Goal: Task Accomplishment & Management: Manage account settings

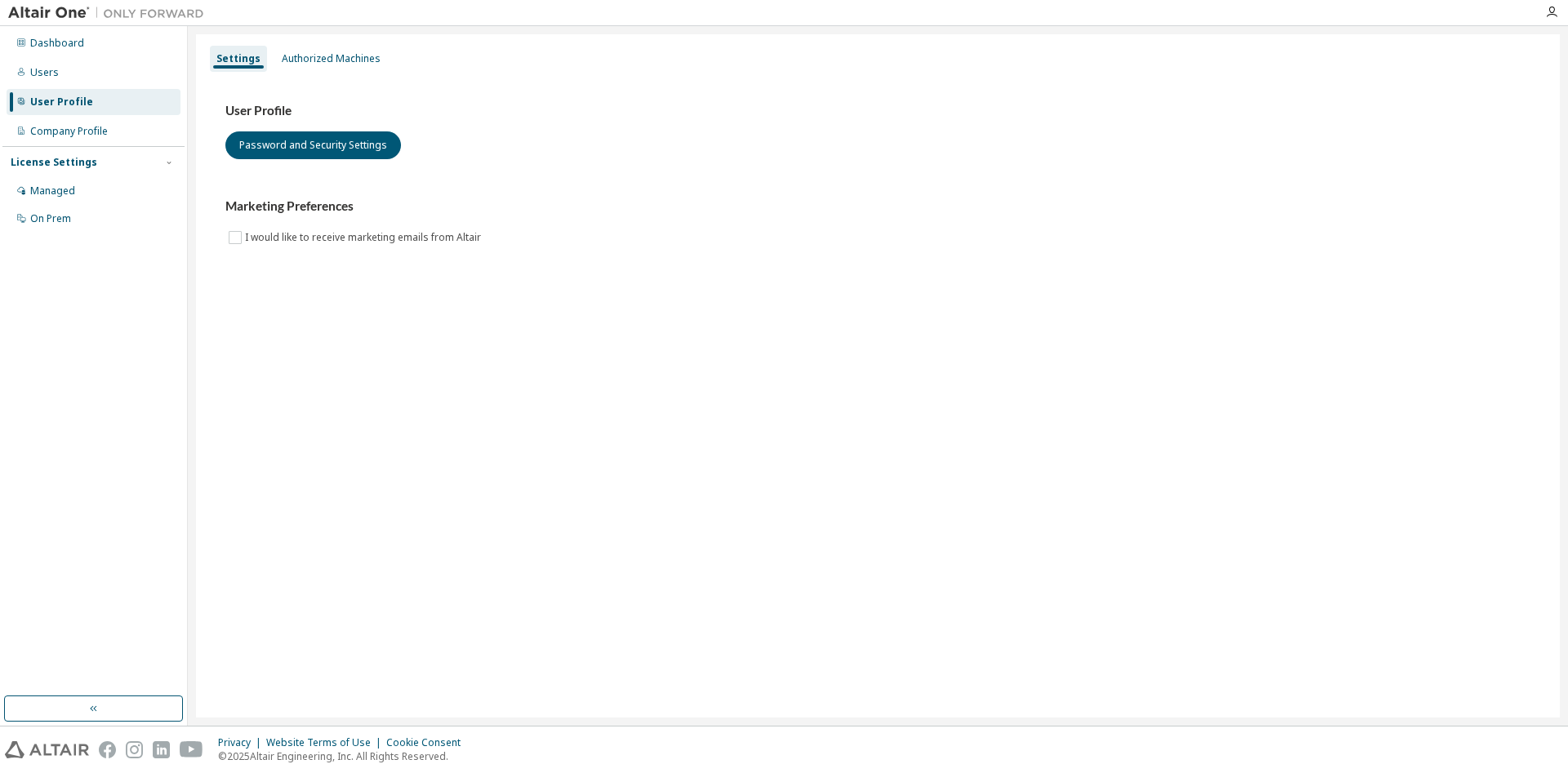
click at [121, 331] on div "Dashboard Users User Profile Company Profile License Settings Managed On Prem" at bounding box center [93, 361] width 182 height 665
click at [96, 76] on div "Users" at bounding box center [94, 72] width 174 height 26
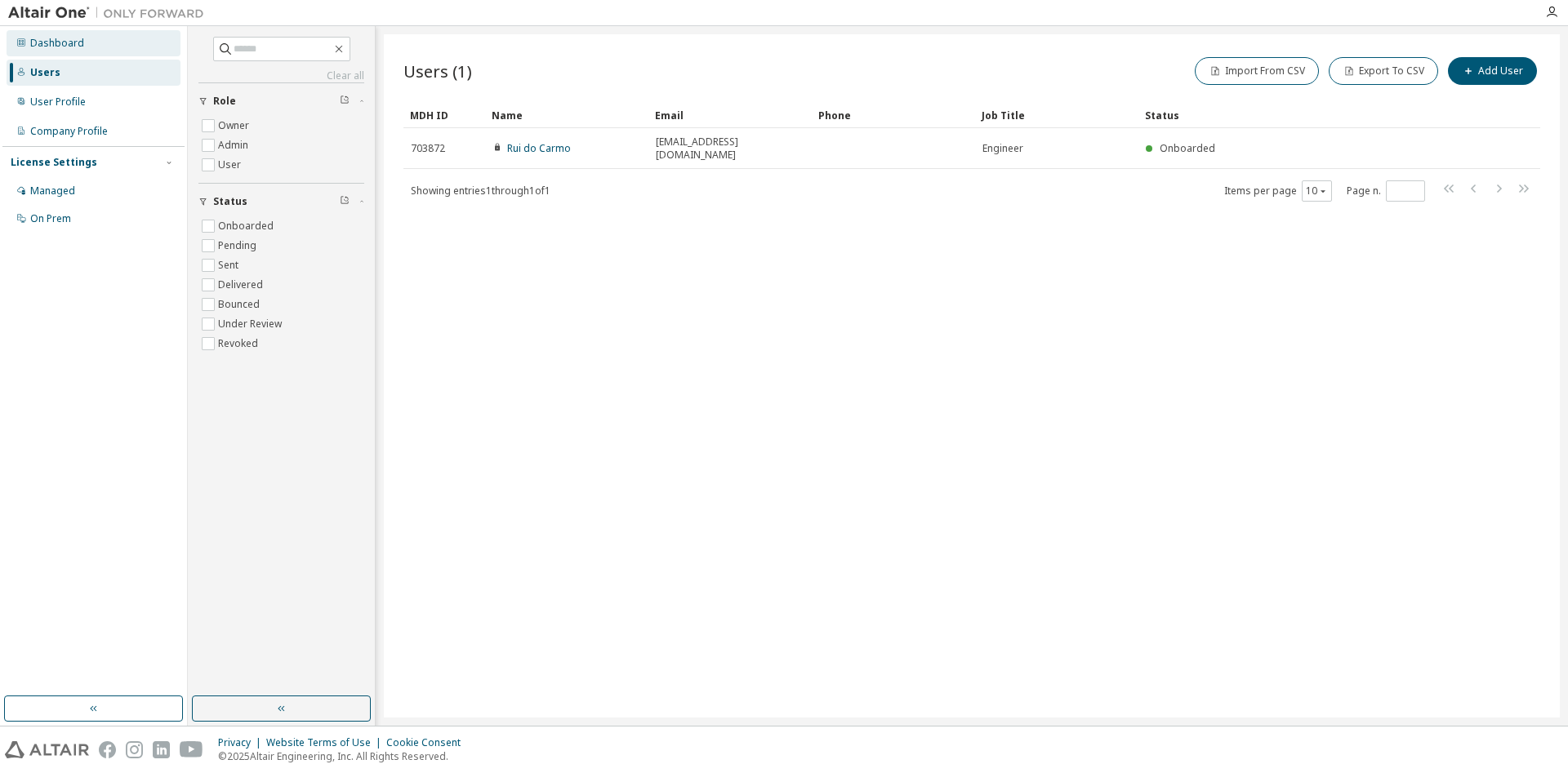
click at [71, 49] on div "Dashboard" at bounding box center [58, 42] width 54 height 13
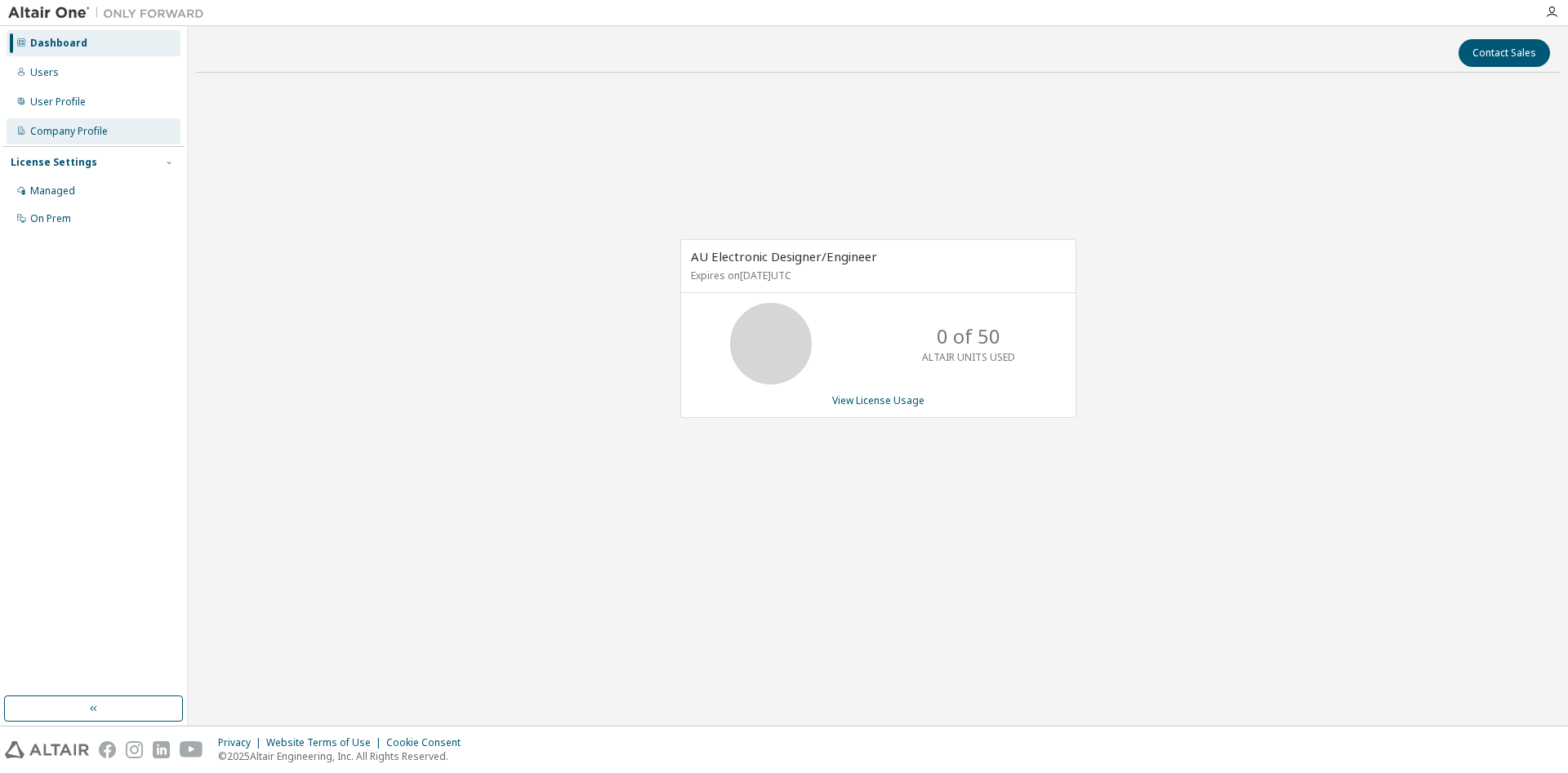
click at [148, 129] on div "Company Profile" at bounding box center [94, 131] width 174 height 26
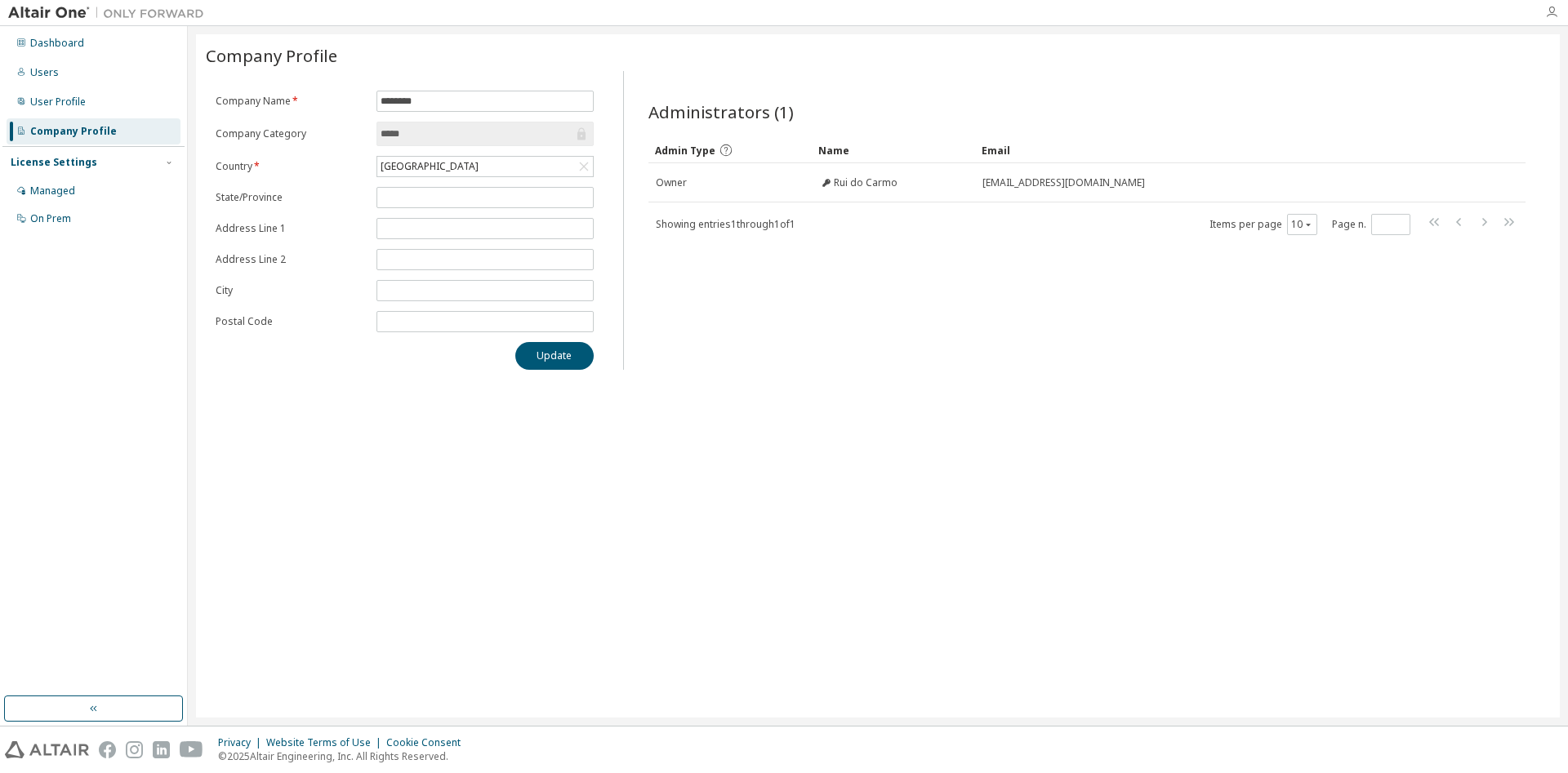
click at [1549, 12] on icon "button" at bounding box center [1551, 12] width 13 height 13
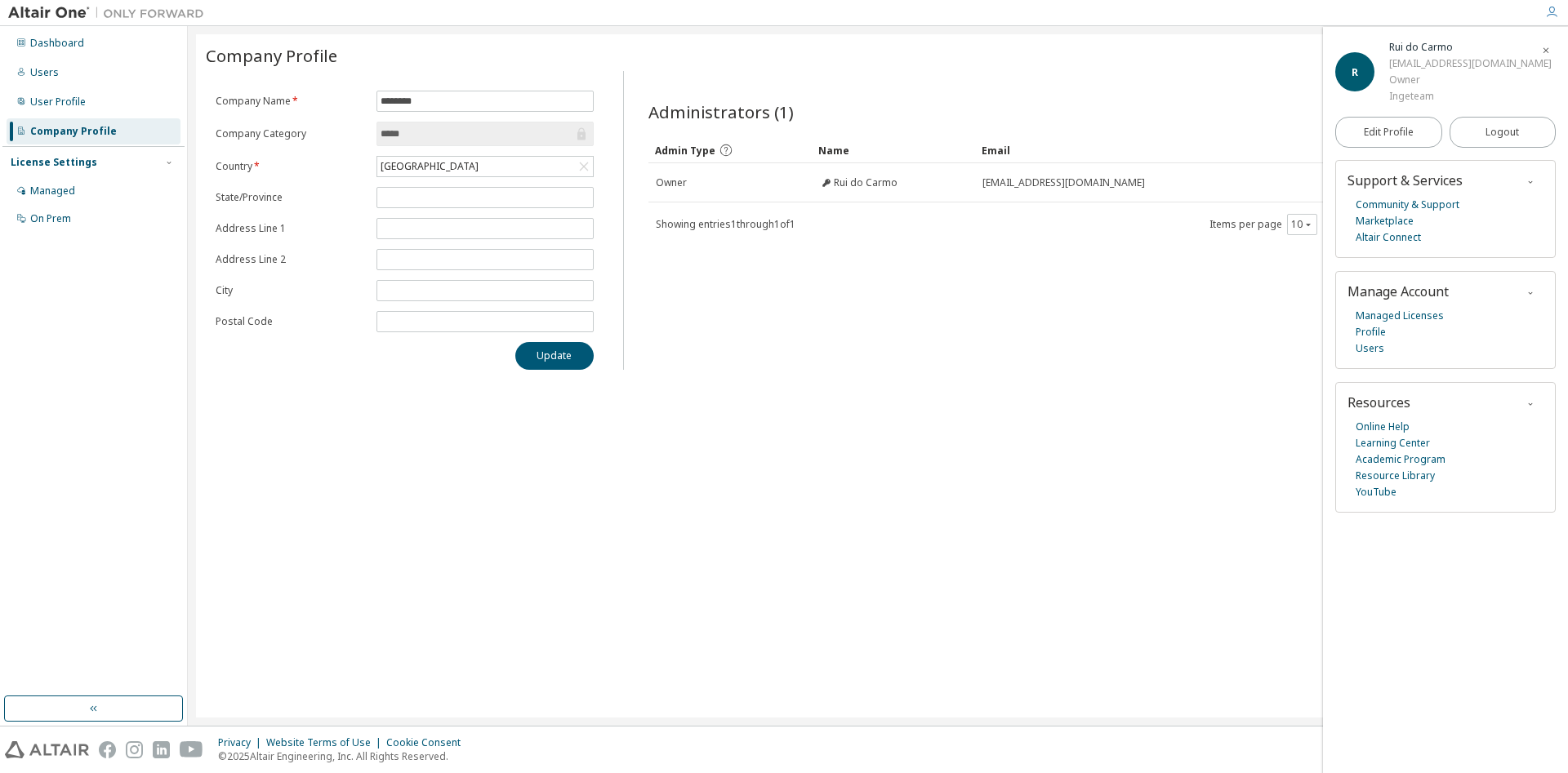
click at [1414, 44] on div "Rui do Carmo" at bounding box center [1470, 47] width 162 height 16
click at [1390, 137] on span "Edit Profile" at bounding box center [1388, 132] width 50 height 13
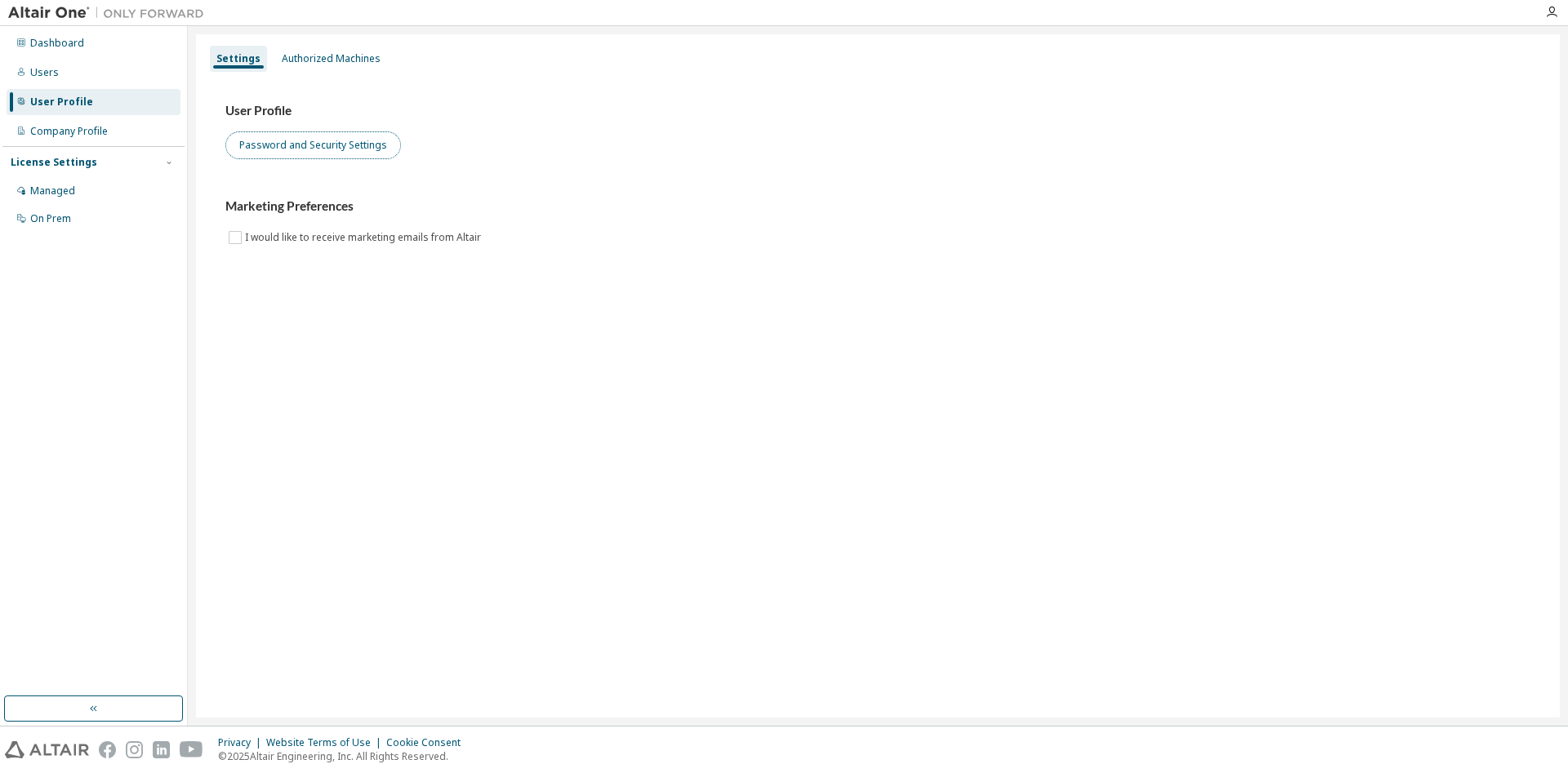
click at [294, 142] on button "Password and Security Settings" at bounding box center [312, 145] width 175 height 28
click at [119, 104] on div "User Profile" at bounding box center [94, 101] width 174 height 26
click at [58, 40] on div "Dashboard" at bounding box center [58, 42] width 54 height 13
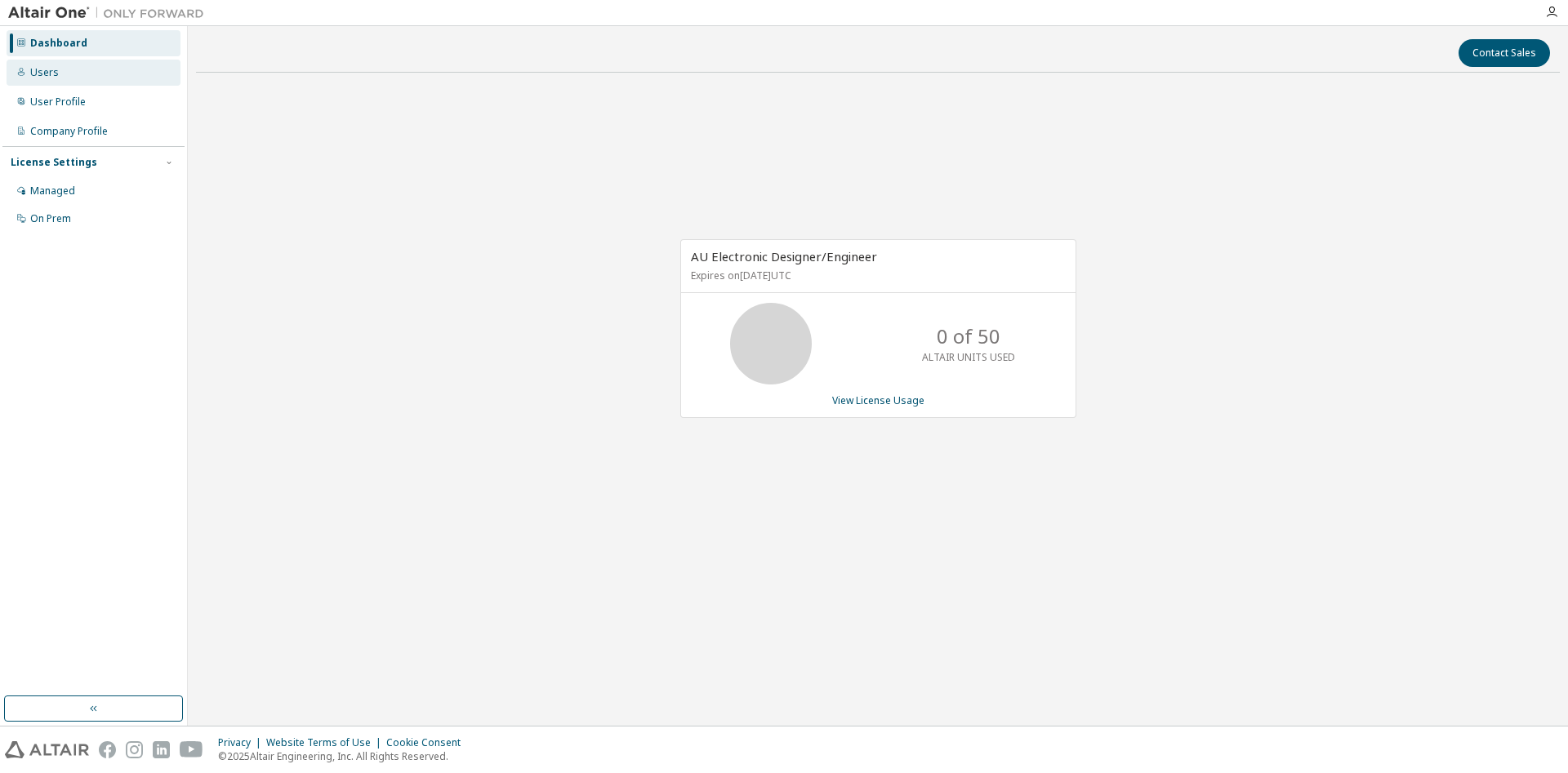
click at [58, 67] on div "Users" at bounding box center [94, 72] width 174 height 26
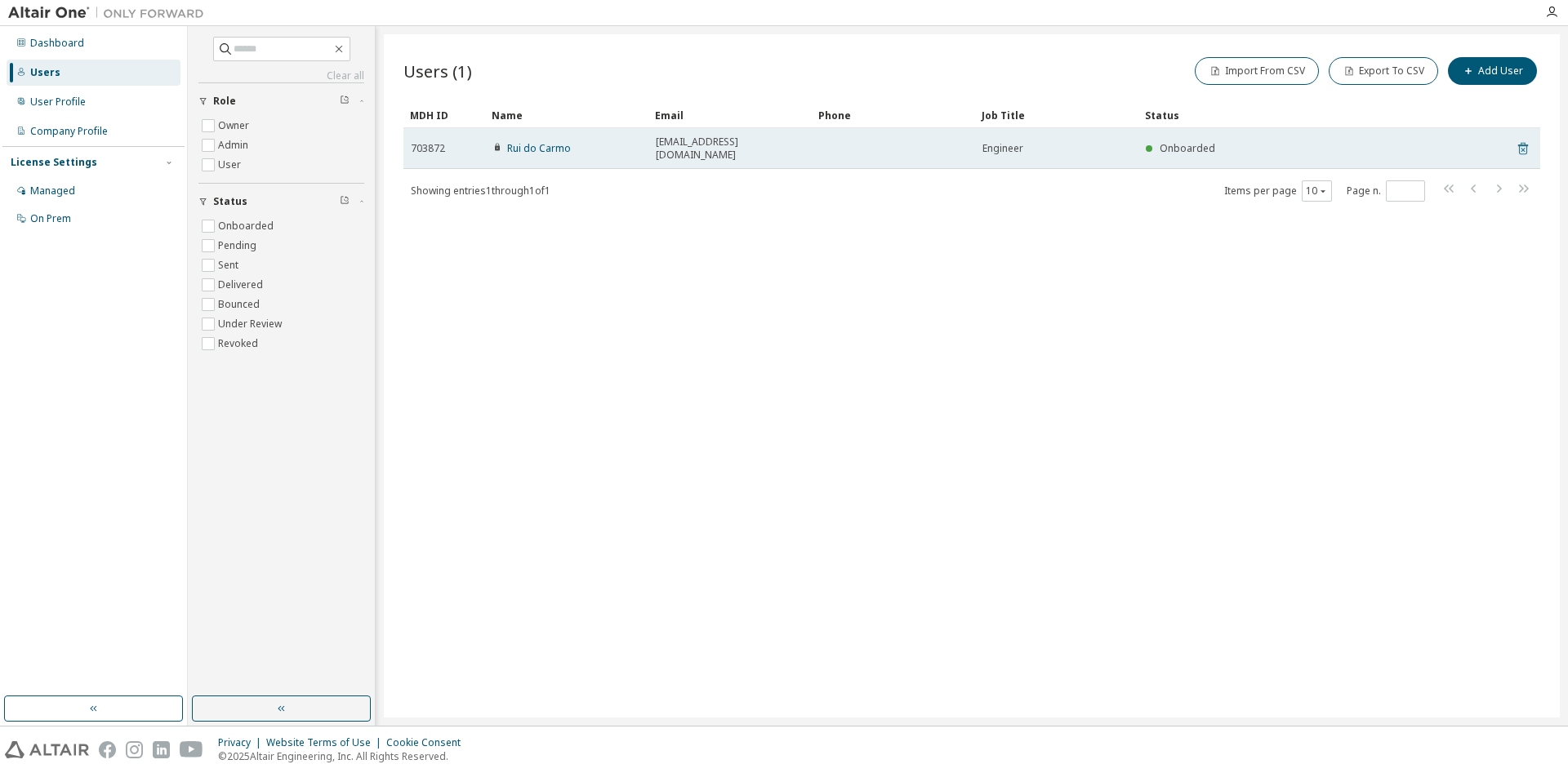
click at [1522, 148] on icon at bounding box center [1522, 150] width 4 height 4
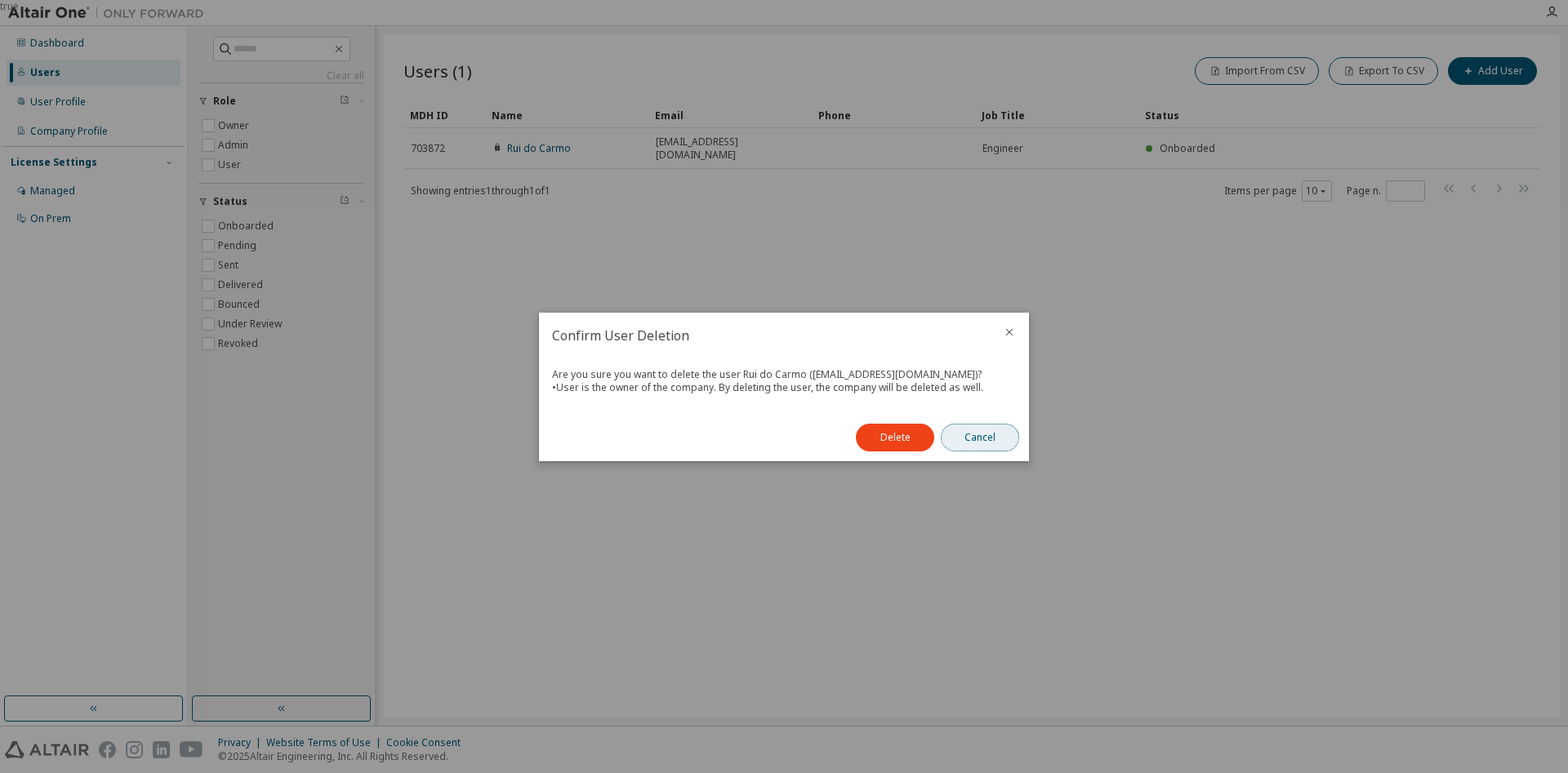
click at [959, 434] on button "Cancel" at bounding box center [980, 437] width 79 height 28
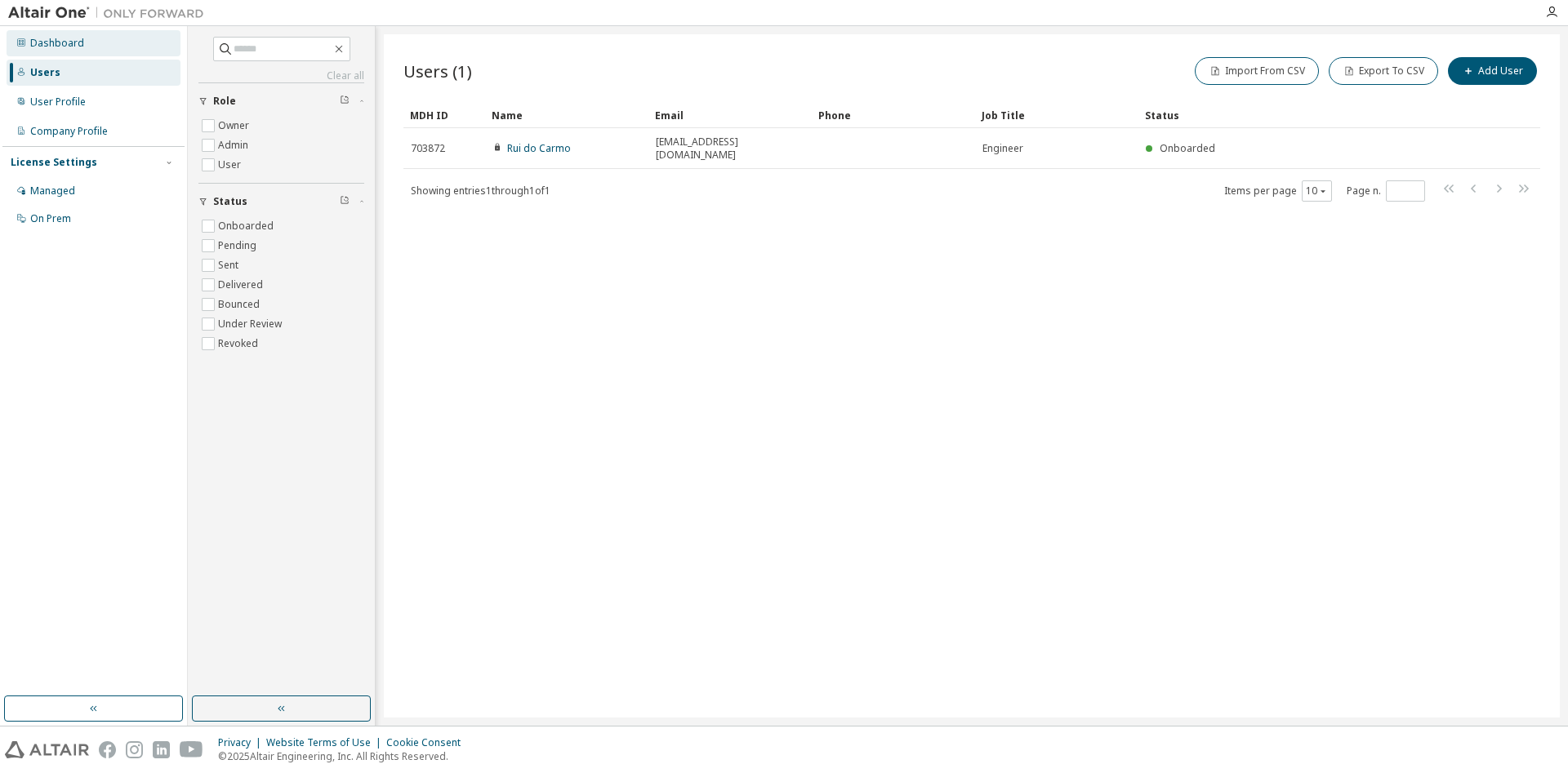
click at [65, 50] on div "Dashboard" at bounding box center [58, 42] width 54 height 13
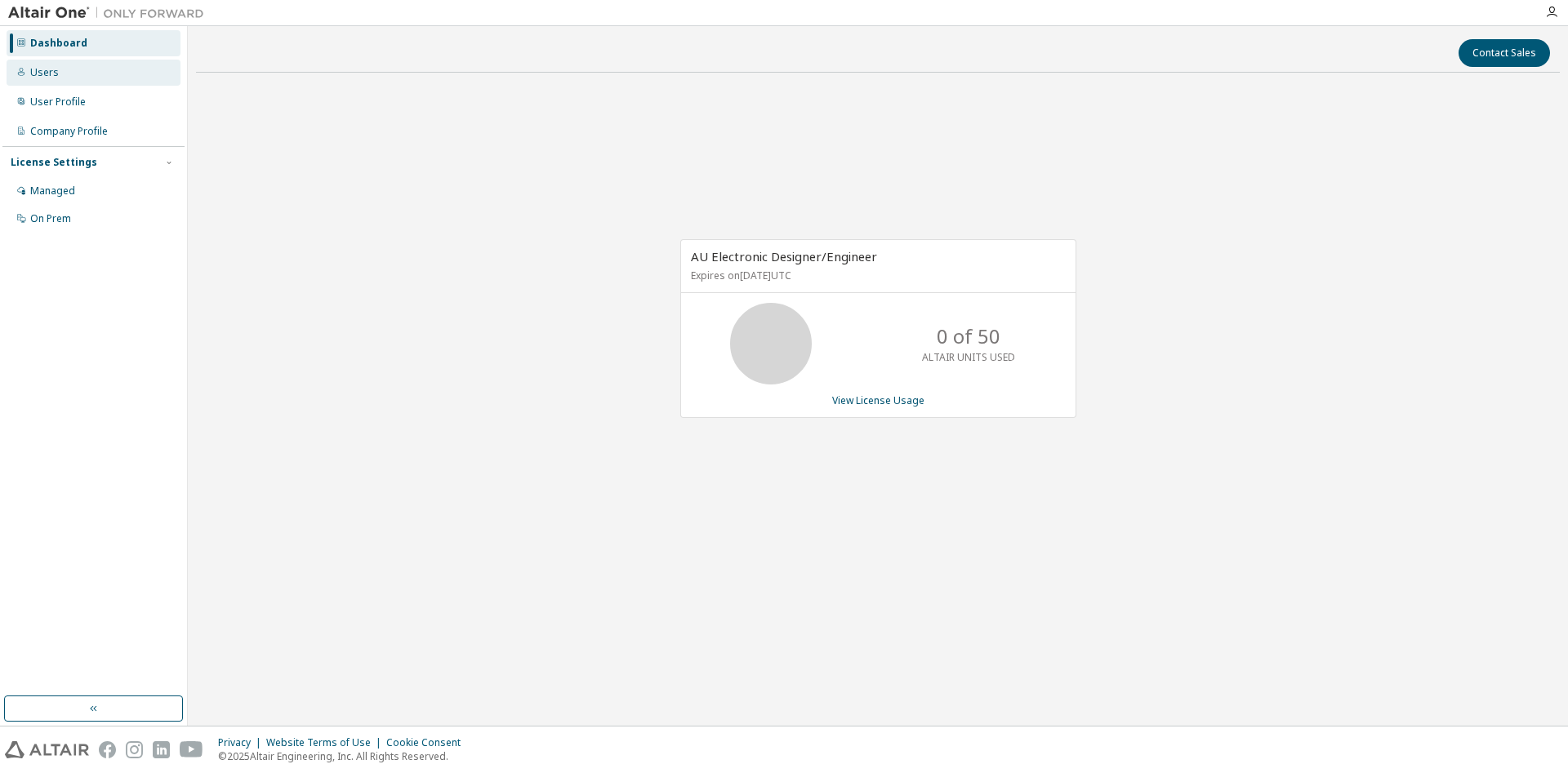
click at [65, 66] on div "Users" at bounding box center [94, 72] width 174 height 26
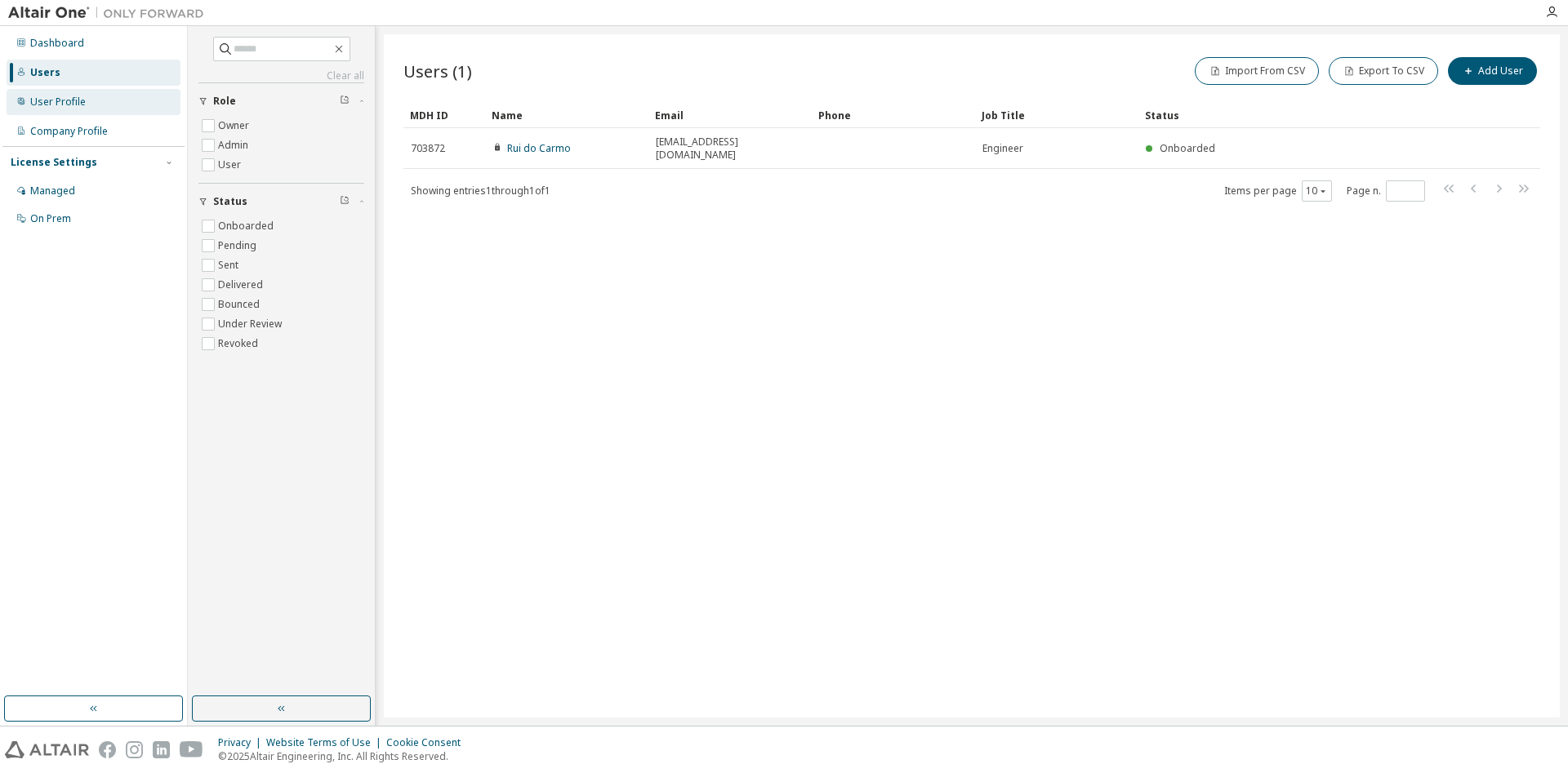
click at [66, 105] on div "User Profile" at bounding box center [58, 101] width 56 height 13
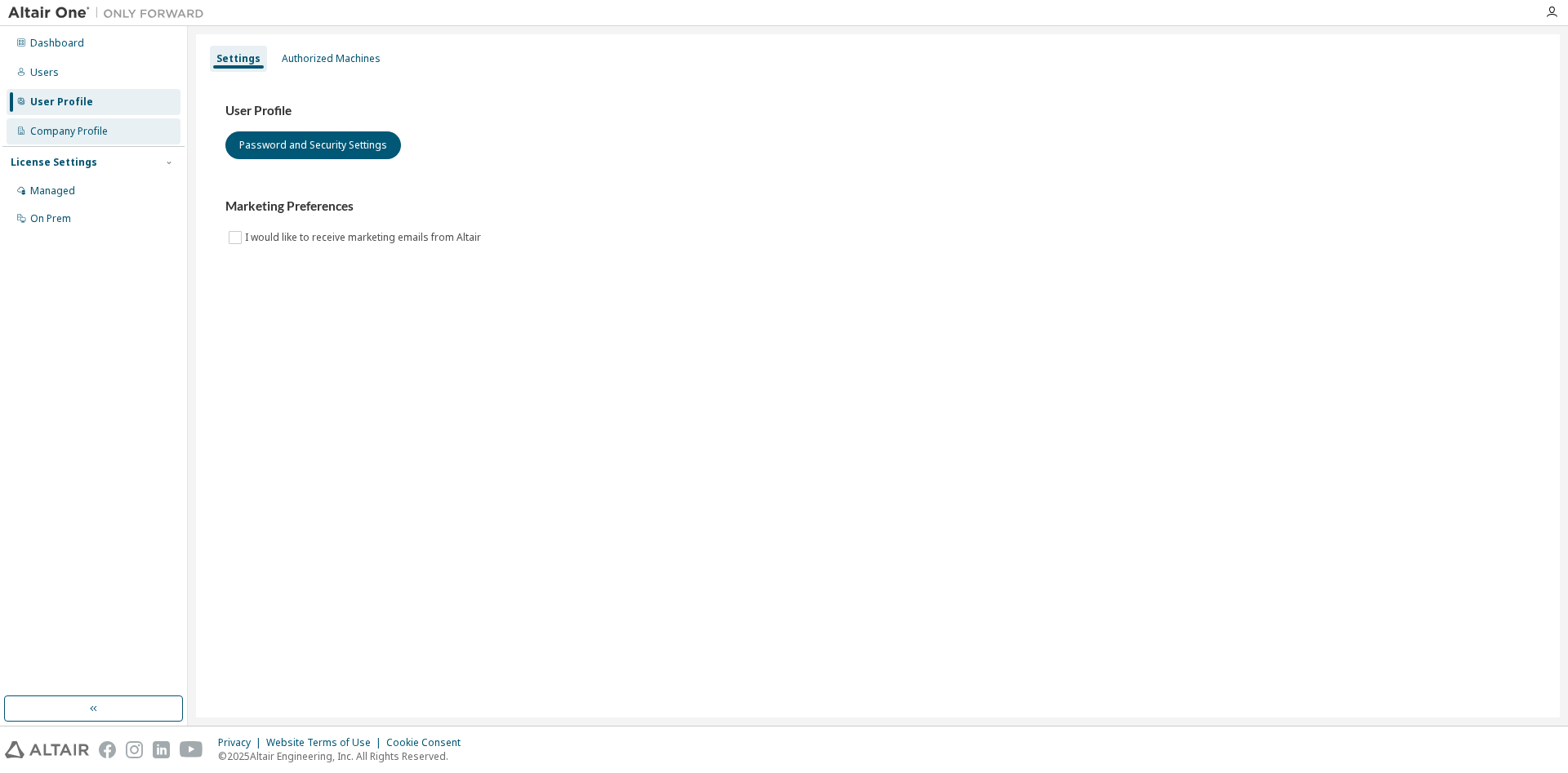
click at [66, 123] on div "Company Profile" at bounding box center [94, 131] width 174 height 26
